Goal: Task Accomplishment & Management: Use online tool/utility

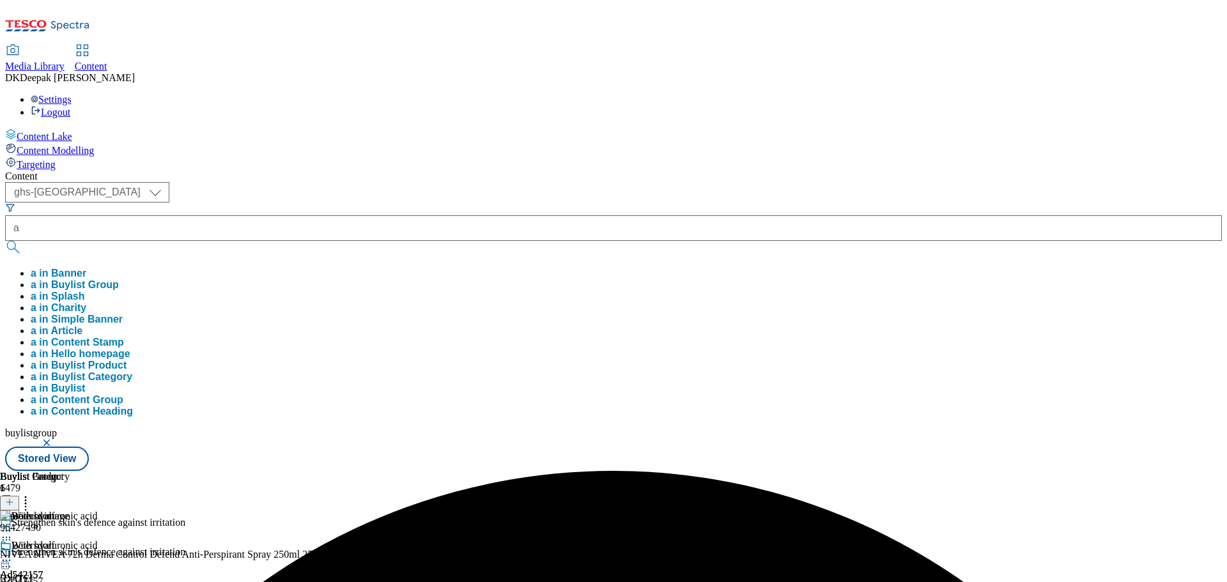
select select "ghs-[GEOGRAPHIC_DATA]"
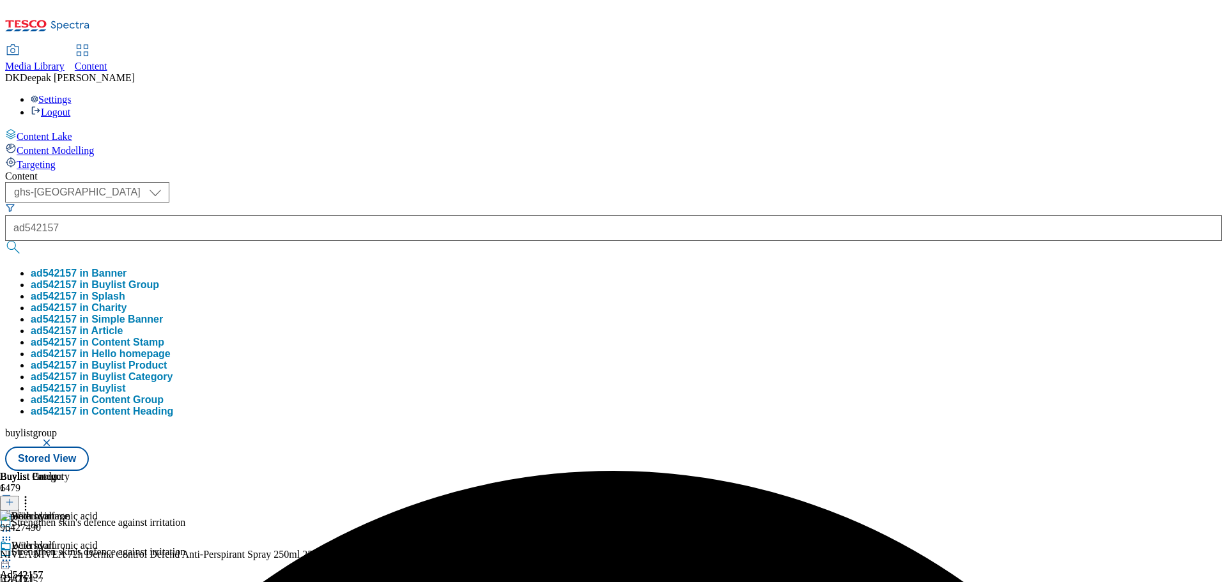
type input "ad542157"
click at [5, 241] on button "submit" at bounding box center [14, 247] width 18 height 13
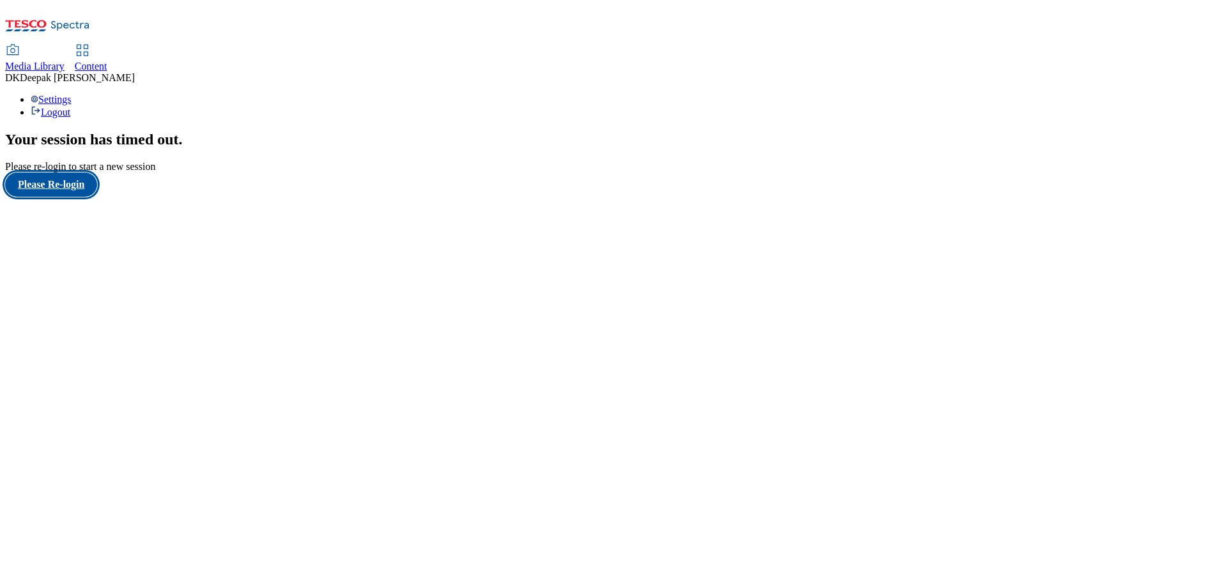
click at [97, 197] on button "Please Re-login" at bounding box center [51, 185] width 92 height 24
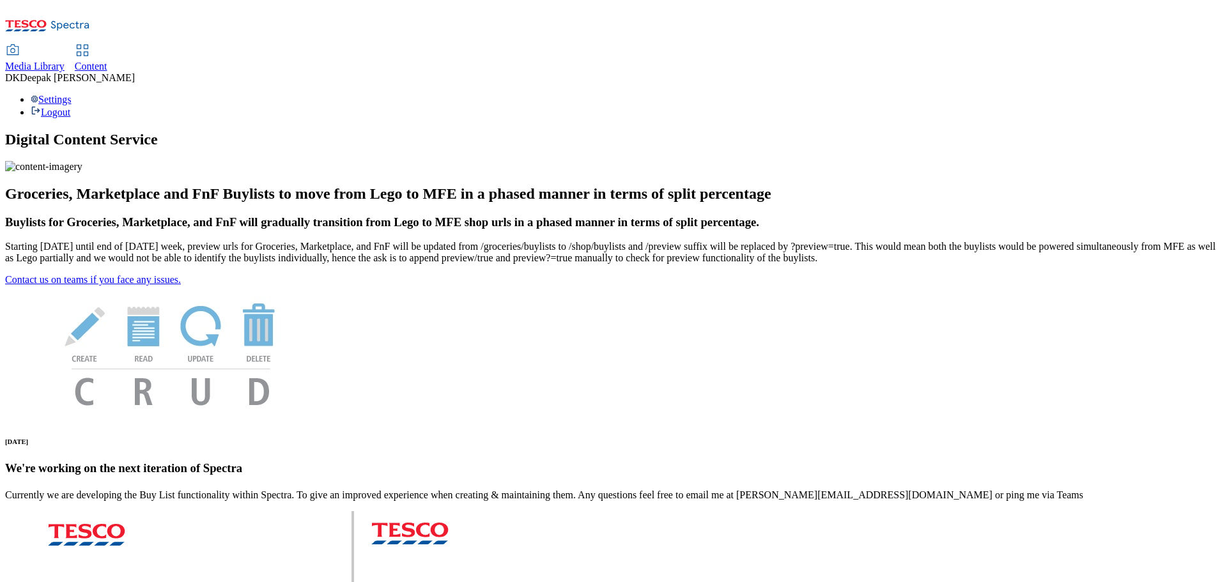
click at [107, 61] on span "Content" at bounding box center [91, 66] width 33 height 11
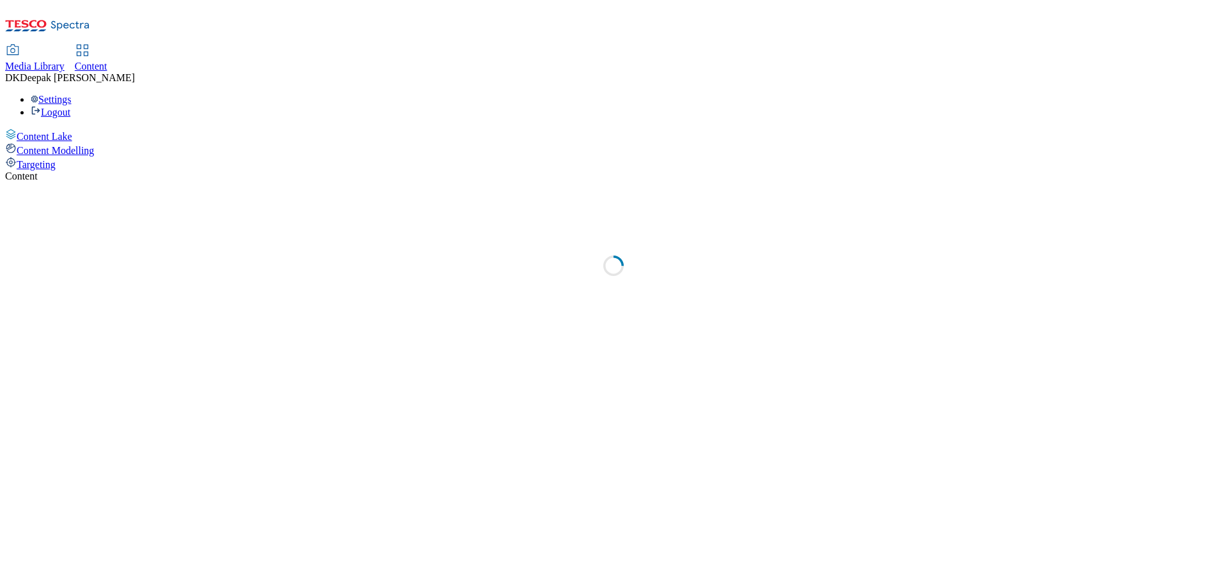
select select "ghs-[GEOGRAPHIC_DATA]"
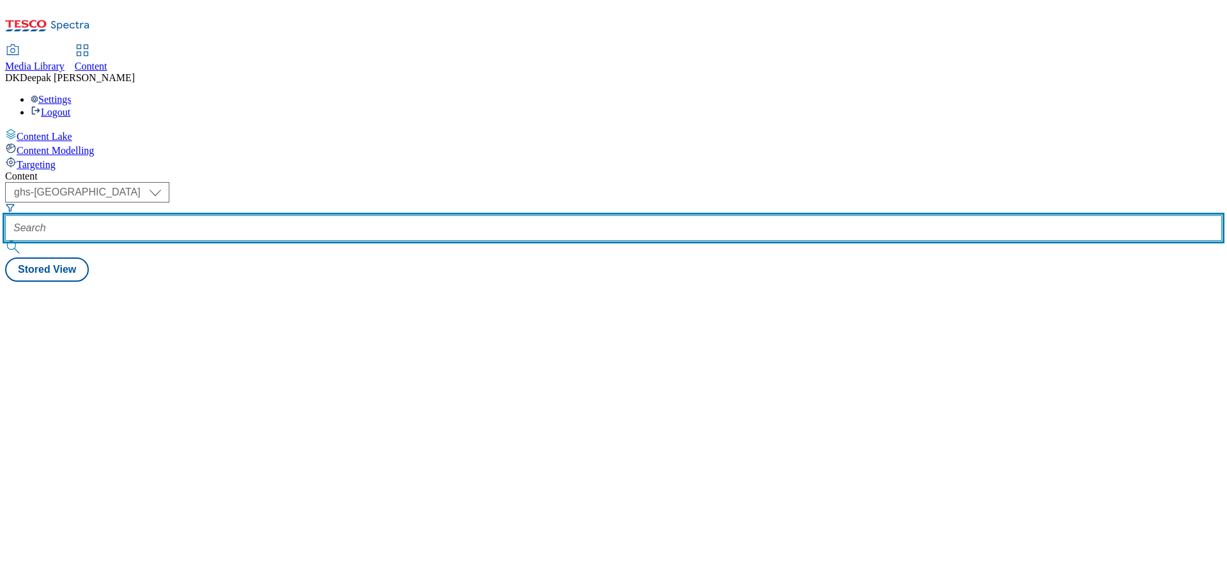
click at [314, 215] on input "text" at bounding box center [613, 228] width 1217 height 26
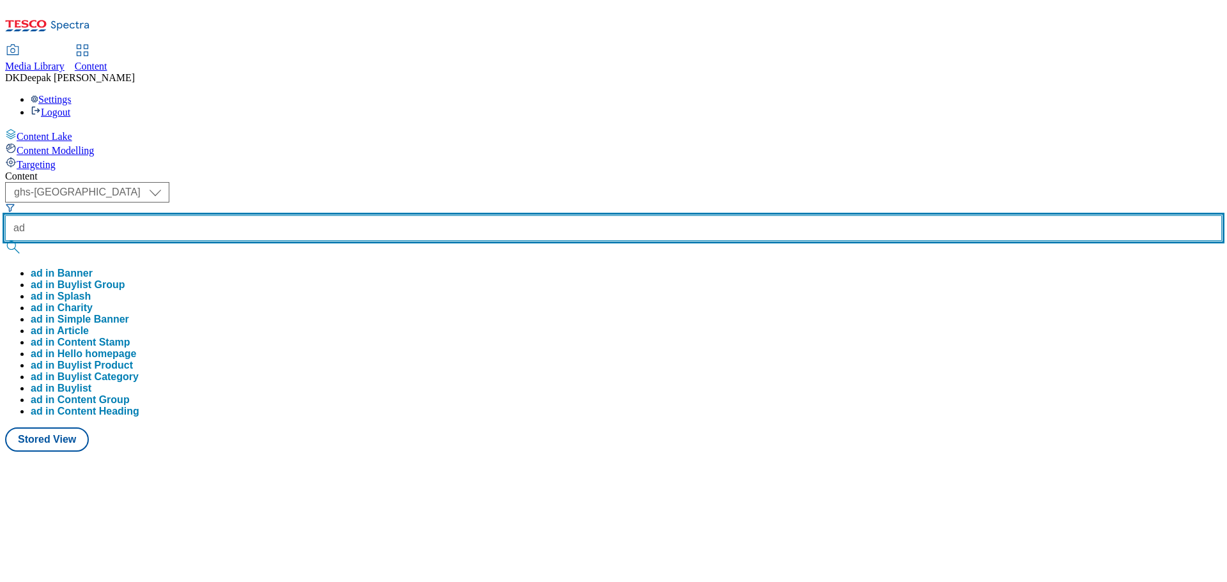
paste input "542157"
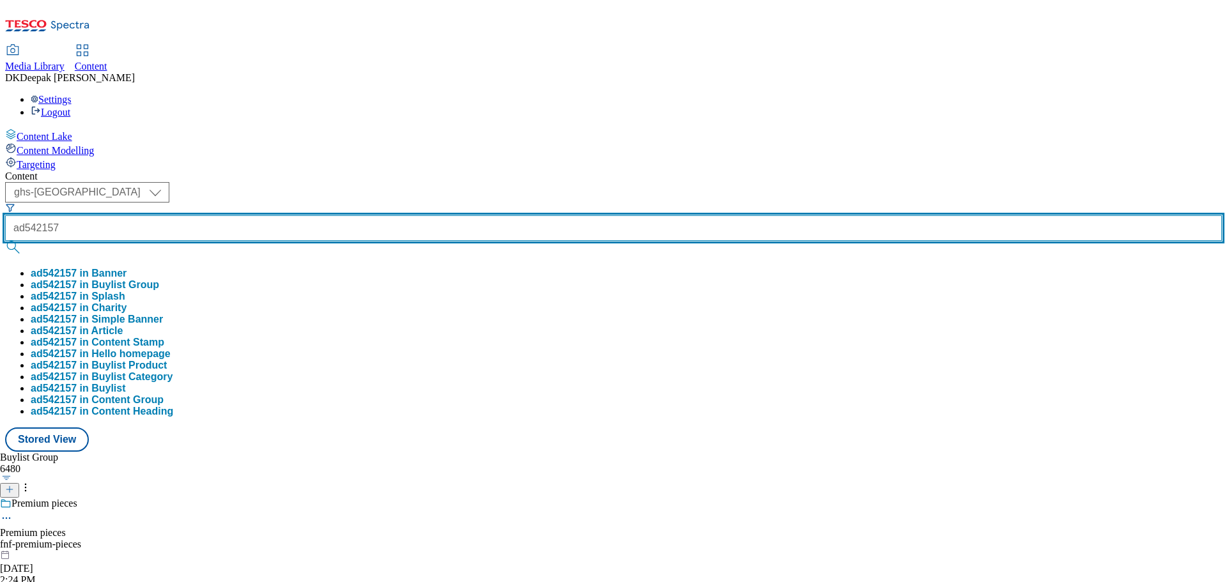
type input "ad542157"
click at [5, 241] on button "submit" at bounding box center [14, 247] width 18 height 13
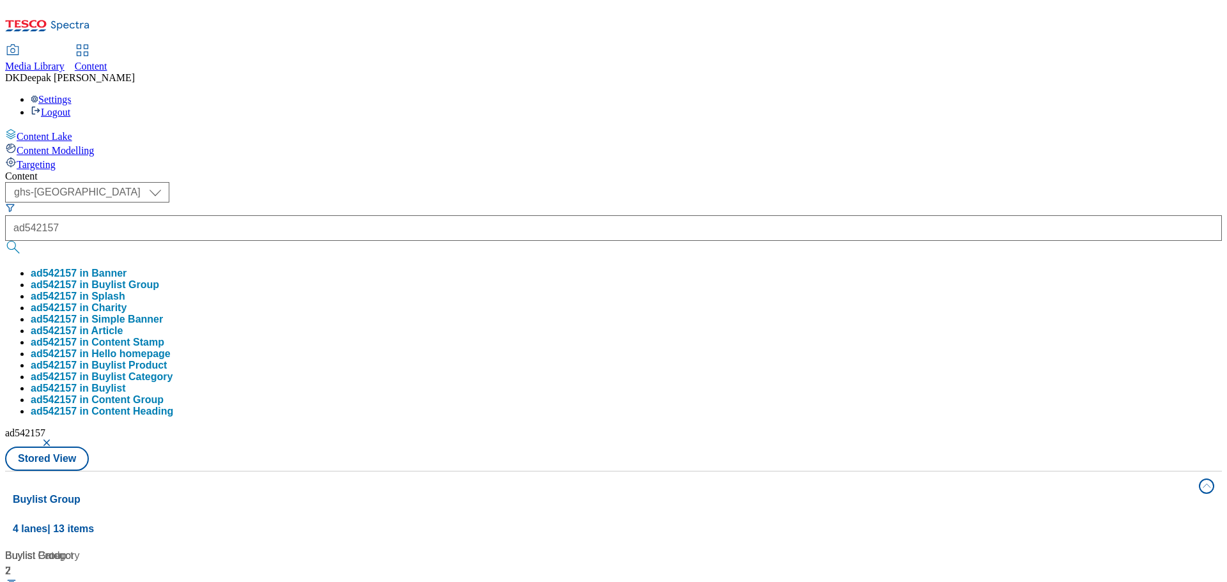
drag, startPoint x: 49, startPoint y: 321, endPoint x: 128, endPoint y: 313, distance: 79.6
click at [49, 171] on div "Content Lake Content Modelling Targeting" at bounding box center [613, 149] width 1217 height 42
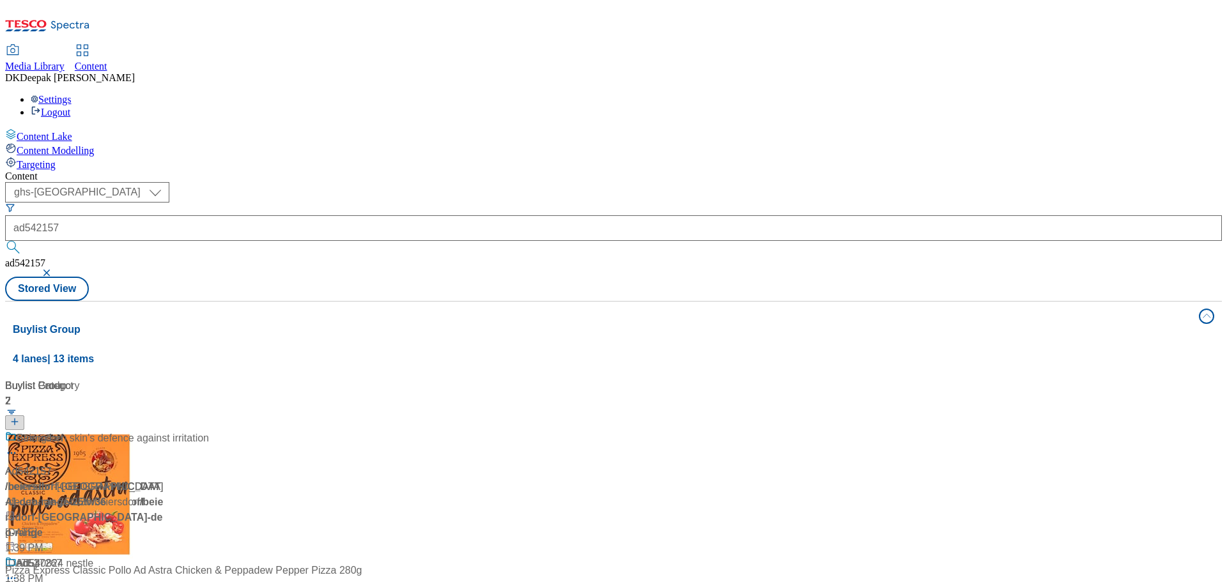
click at [165, 479] on div "/ beiersdorf-nivea-deo-range-25tw36 / beiersdorf" at bounding box center [85, 494] width 160 height 31
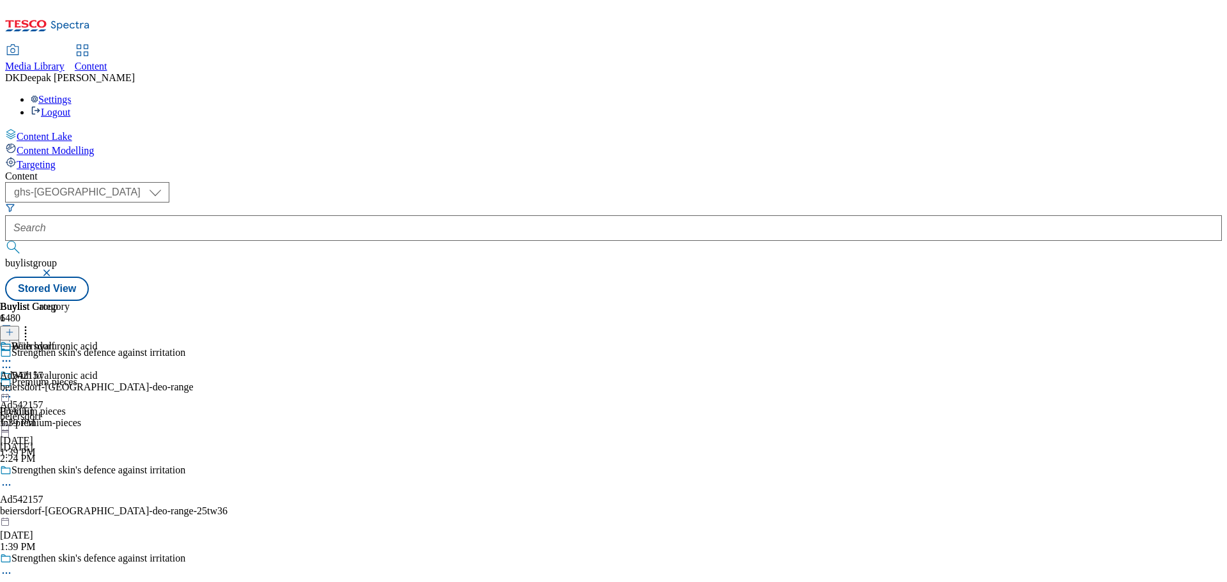
click at [13, 479] on icon at bounding box center [6, 485] width 13 height 13
click at [59, 504] on button "Edit" at bounding box center [43, 511] width 34 height 15
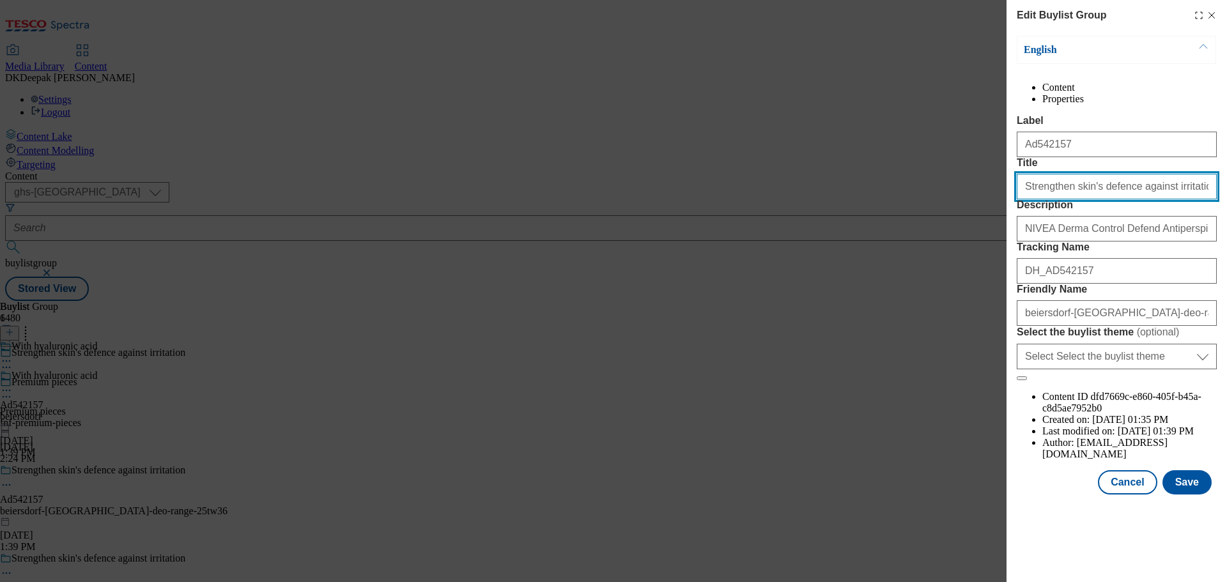
click at [1053, 199] on input "Strengthen skin's defence against irritation" at bounding box center [1117, 187] width 200 height 26
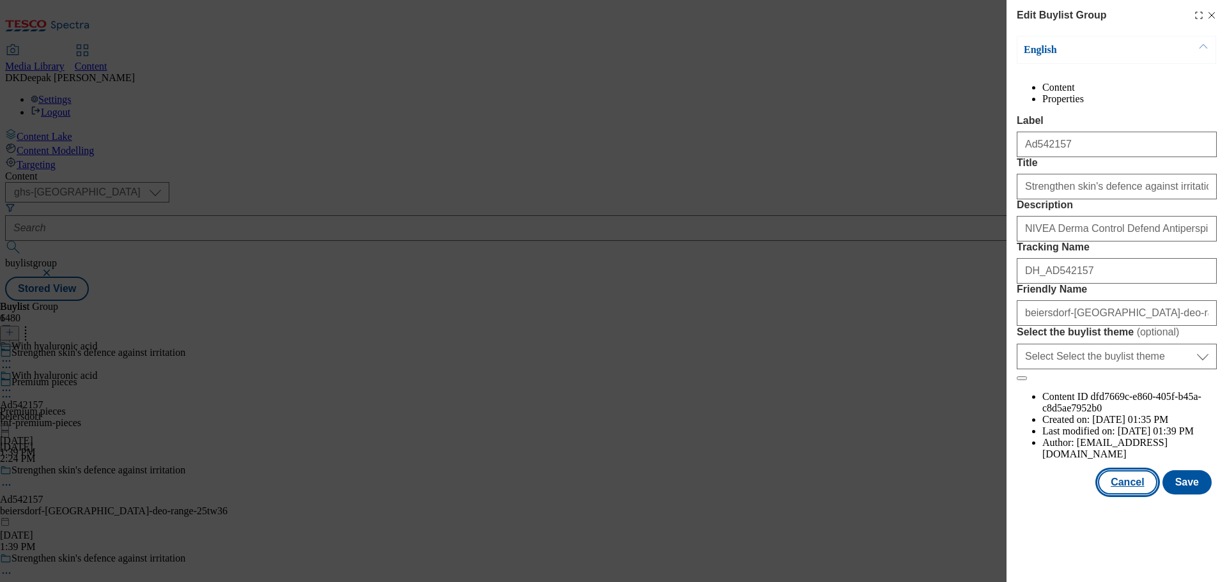
click at [1122, 495] on button "Cancel" at bounding box center [1127, 482] width 59 height 24
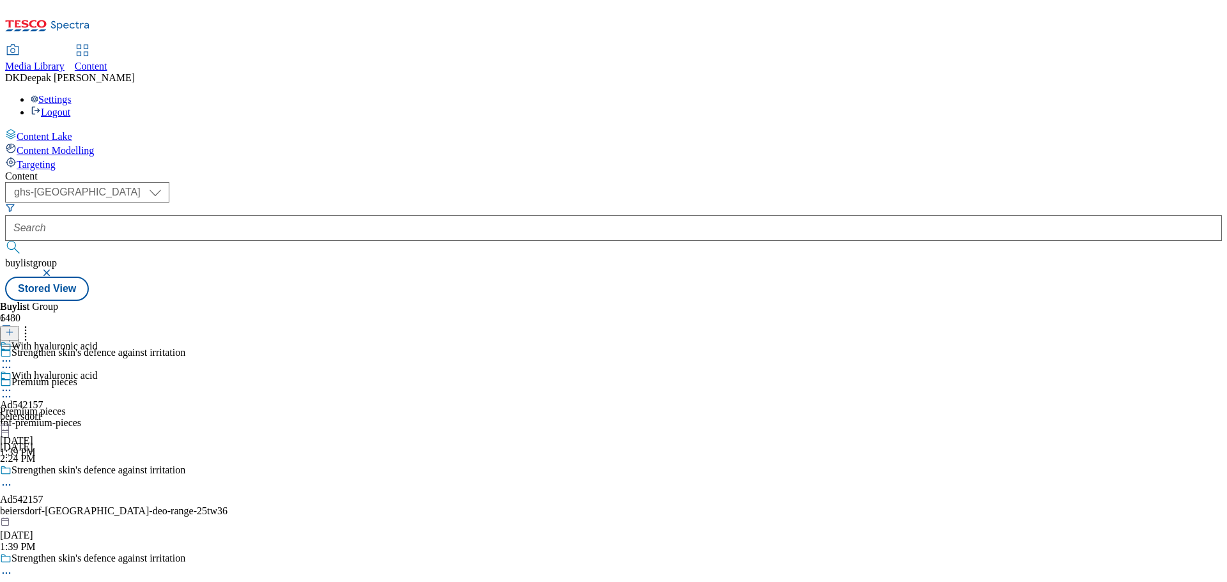
click at [97, 411] on div "beiersdorf" at bounding box center [48, 417] width 97 height 12
click at [13, 384] on icon at bounding box center [6, 390] width 13 height 13
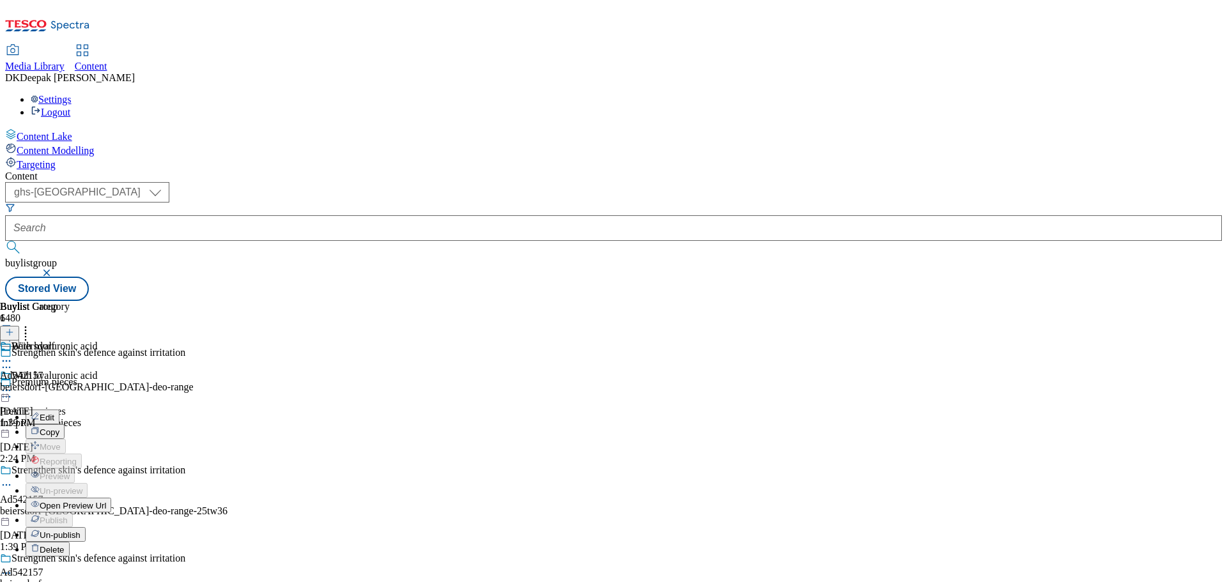
click at [59, 410] on button "Edit" at bounding box center [43, 417] width 34 height 15
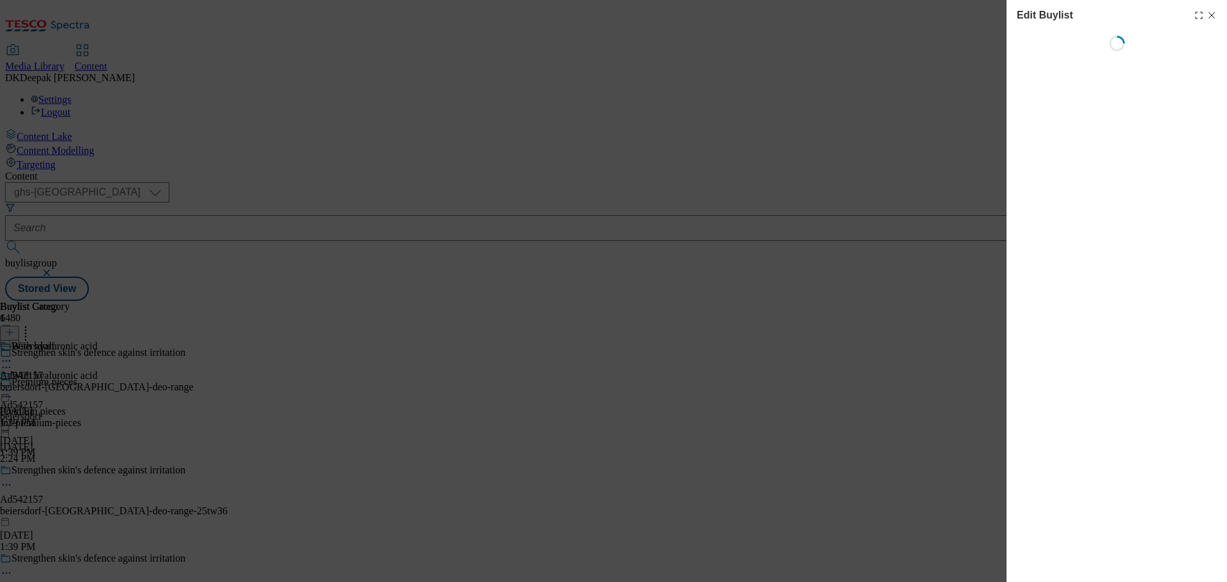
select select "tactical"
select select "supplier funded short term 1-3 weeks"
select select "dunnhumby"
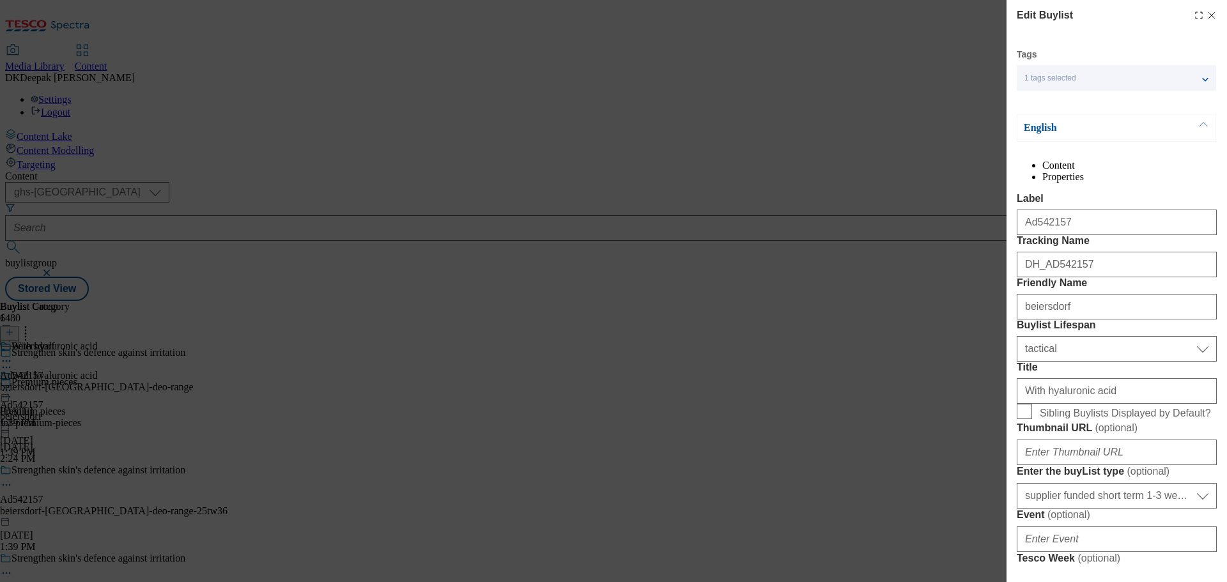
select select "Banner"
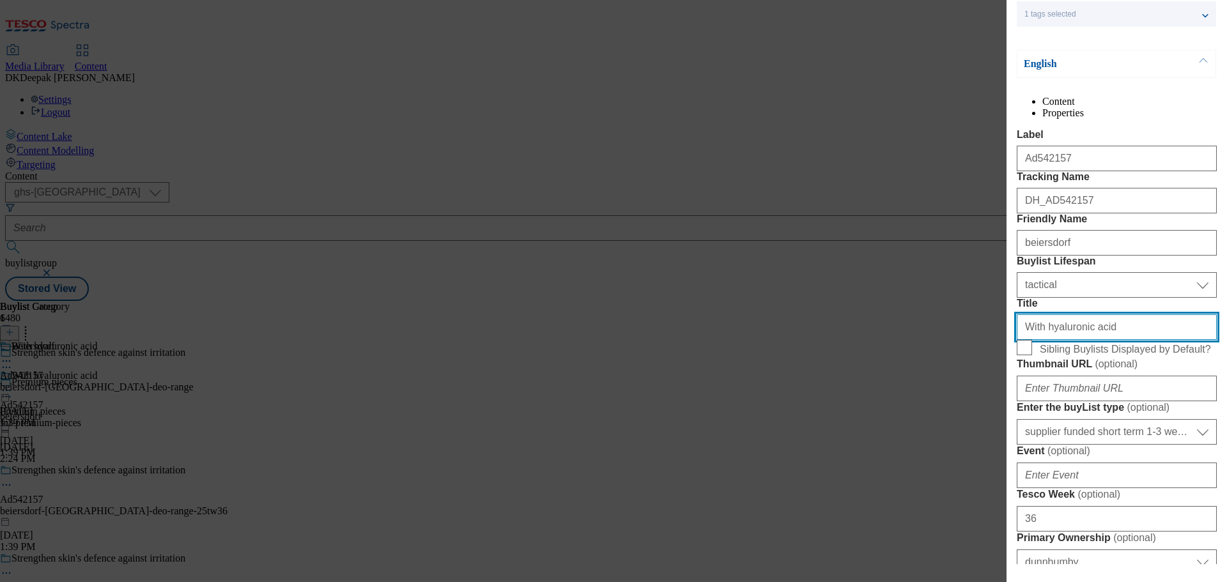
drag, startPoint x: 1103, startPoint y: 437, endPoint x: 1008, endPoint y: 437, distance: 94.6
click at [1008, 437] on div "Edit Buylist Tags 1 tags selected buylist English Content Properties Label Ad54…" at bounding box center [1117, 282] width 220 height 564
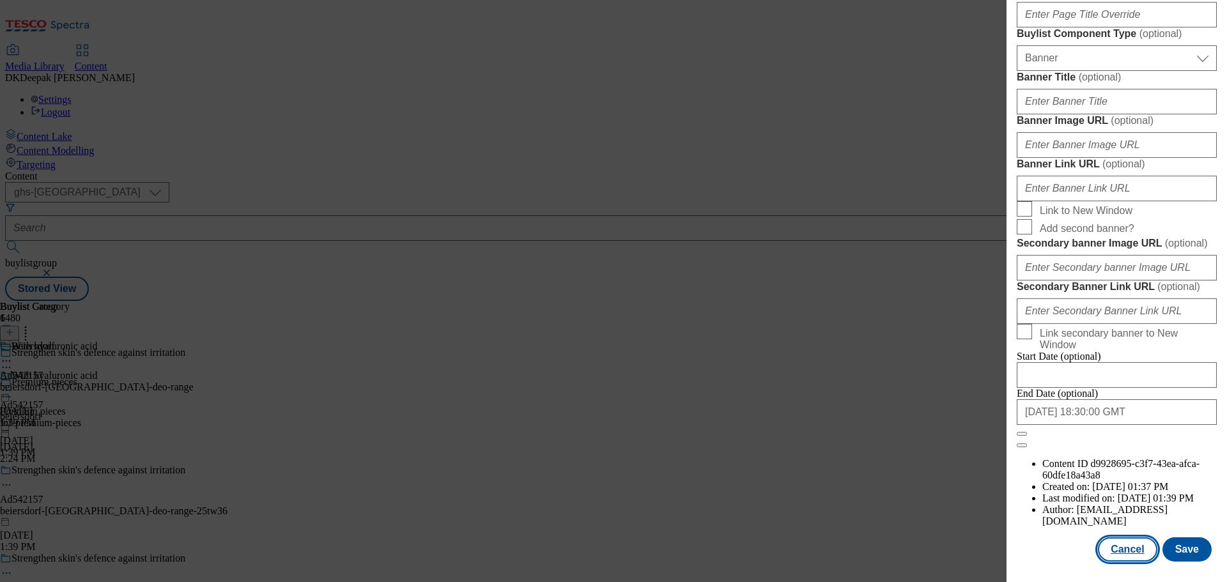
click at [1124, 555] on button "Cancel" at bounding box center [1127, 549] width 59 height 24
select select "tactical"
select select "supplier funded short term 1-3 weeks"
select select "dunnhumby"
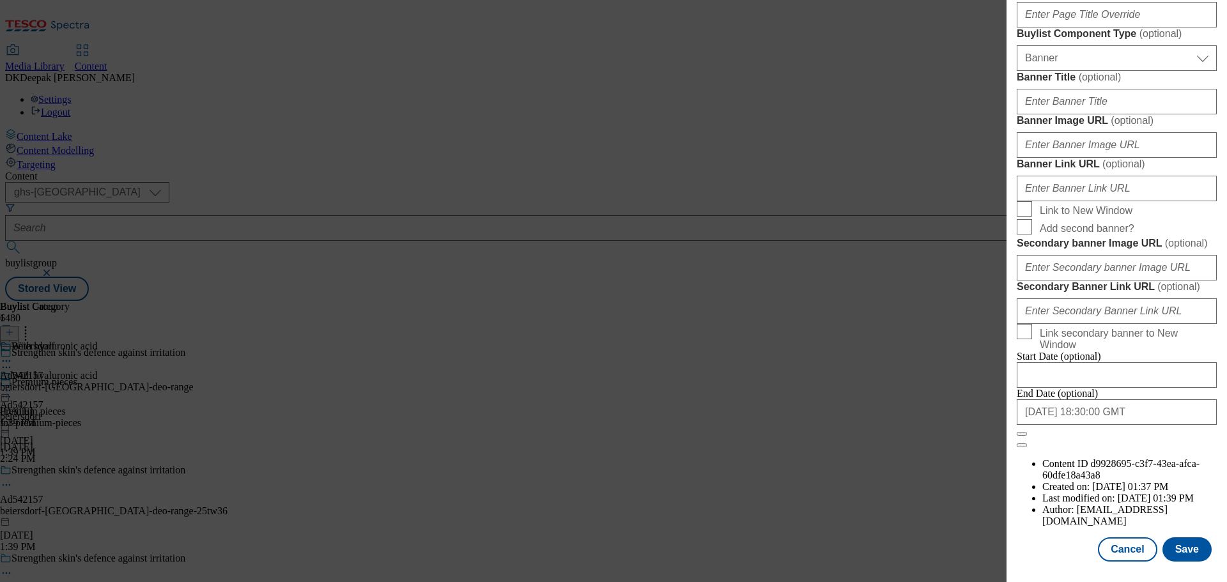
select select "Banner"
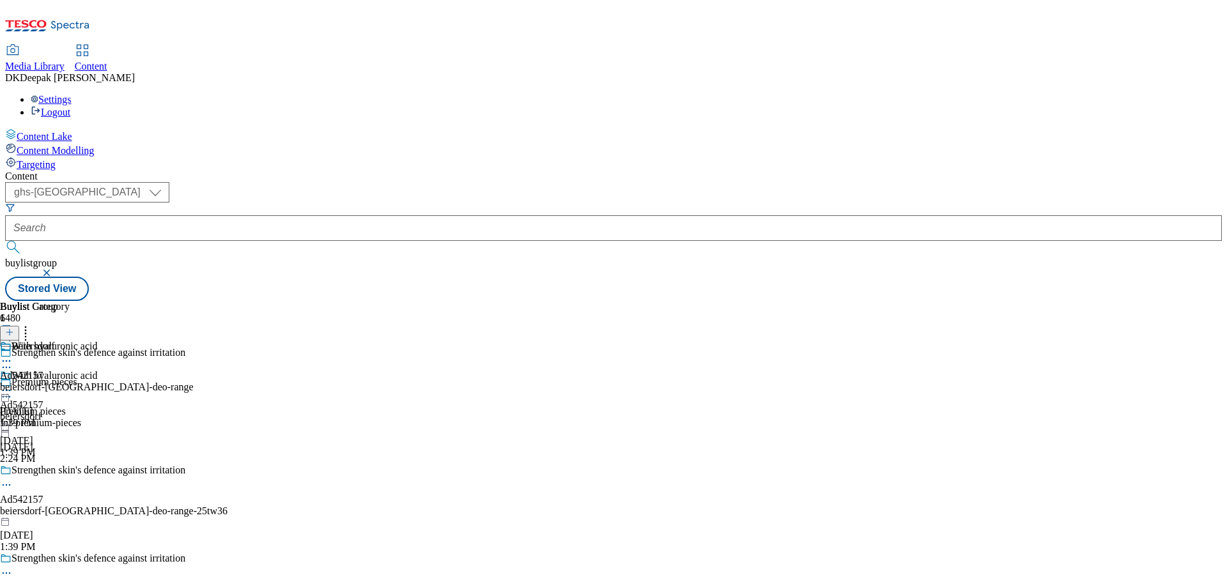
click at [194, 341] on div "Beiersdorf Ad542157 beiersdorf-nivea-deo-range Oct 9, 2025 1:39 PM" at bounding box center [97, 385] width 194 height 88
click at [13, 384] on icon at bounding box center [6, 390] width 13 height 13
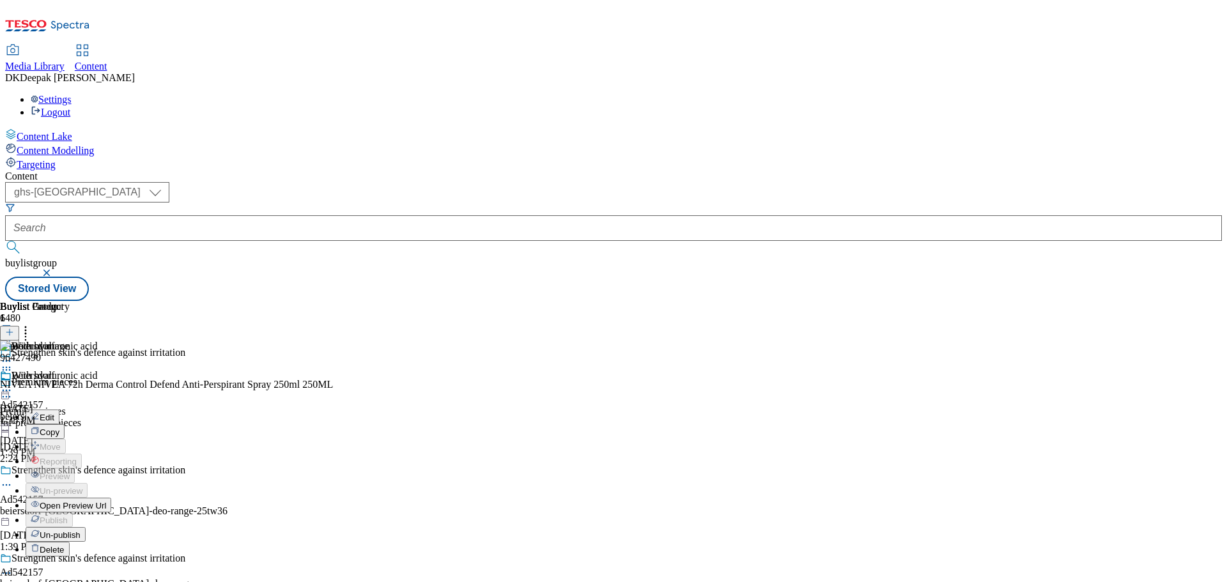
click at [59, 410] on button "Edit" at bounding box center [43, 417] width 34 height 15
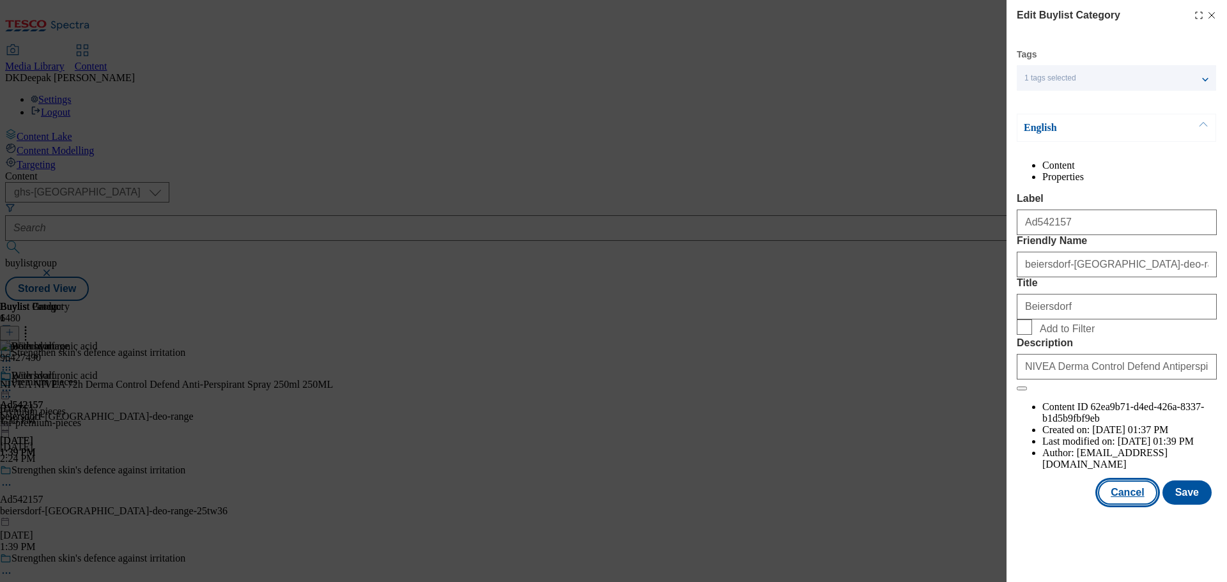
click at [1132, 505] on button "Cancel" at bounding box center [1127, 493] width 59 height 24
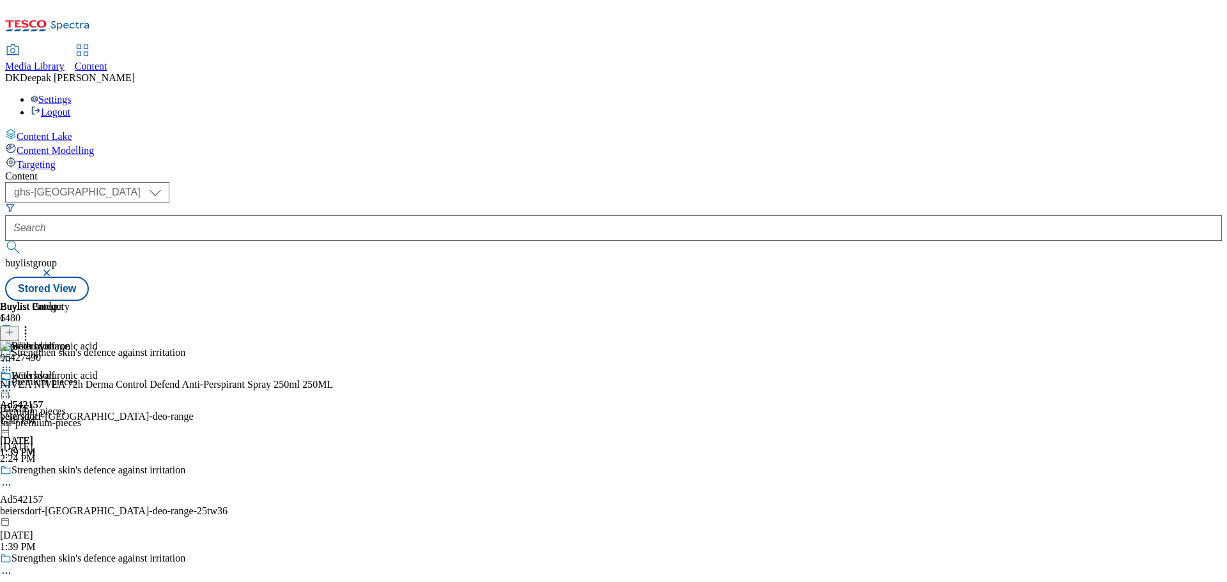
click at [13, 384] on icon at bounding box center [6, 390] width 13 height 13
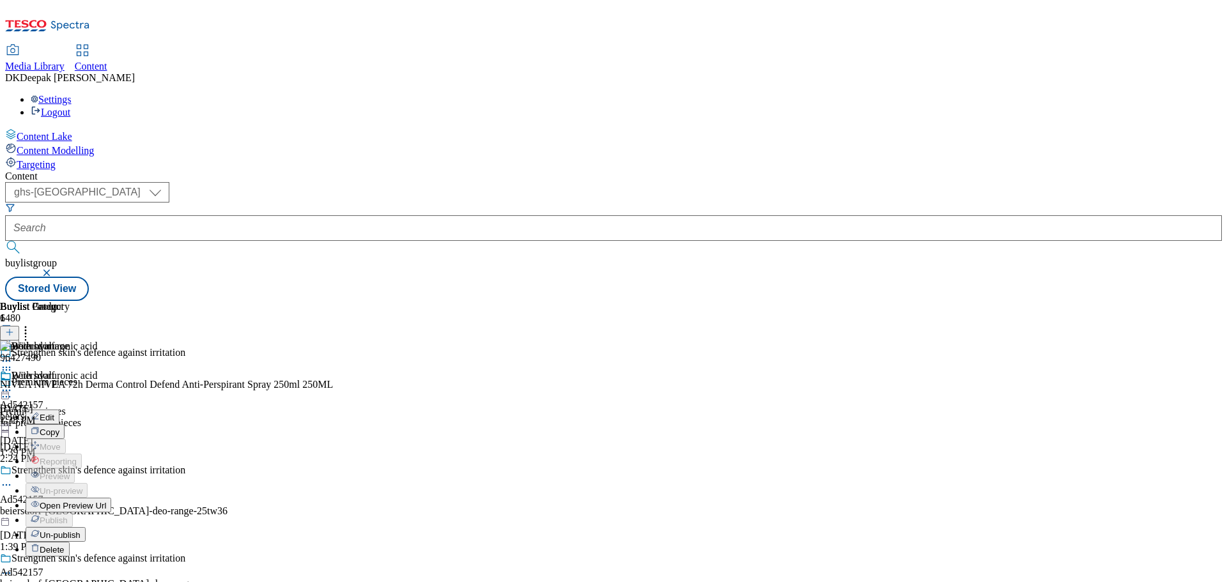
click at [106, 501] on span "Open Preview Url" at bounding box center [73, 506] width 66 height 10
